Goal: Check status: Check status

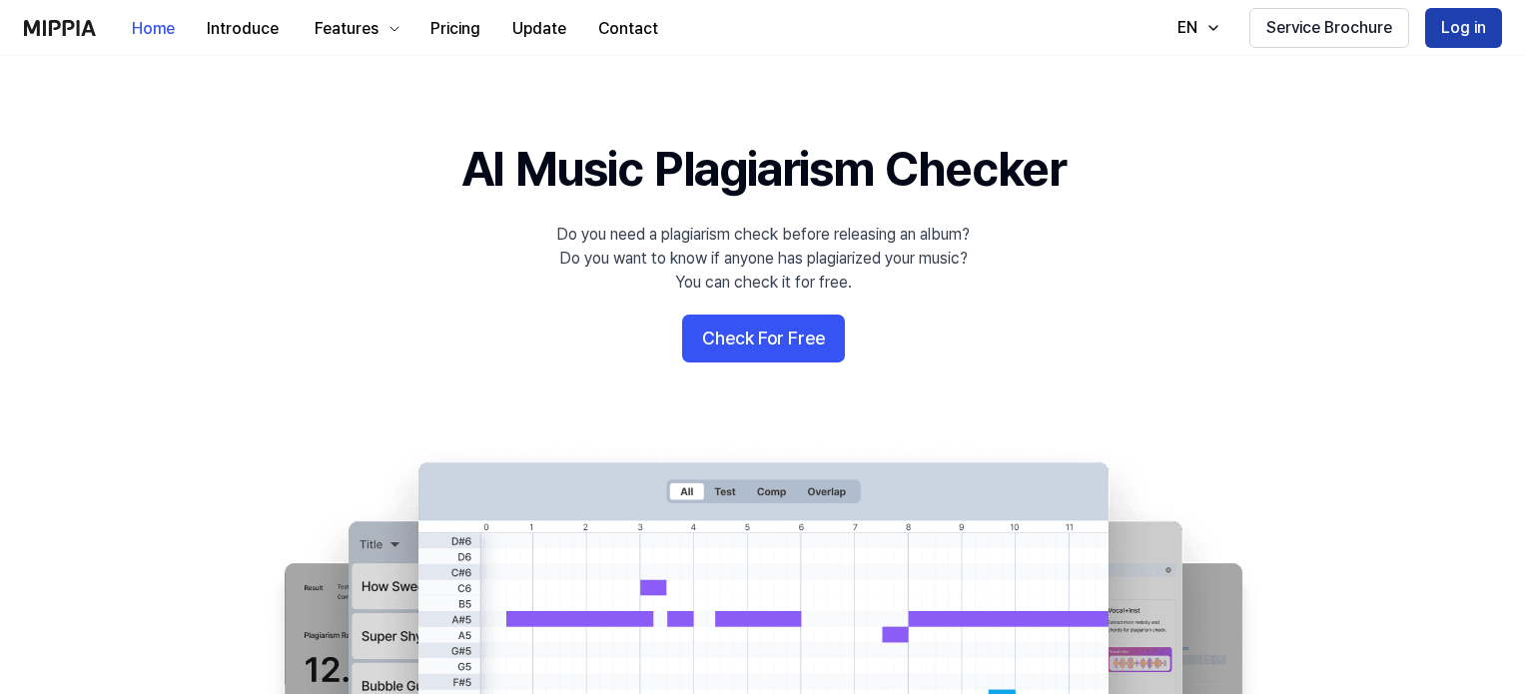
click at [1477, 29] on button "Log in" at bounding box center [1463, 28] width 77 height 40
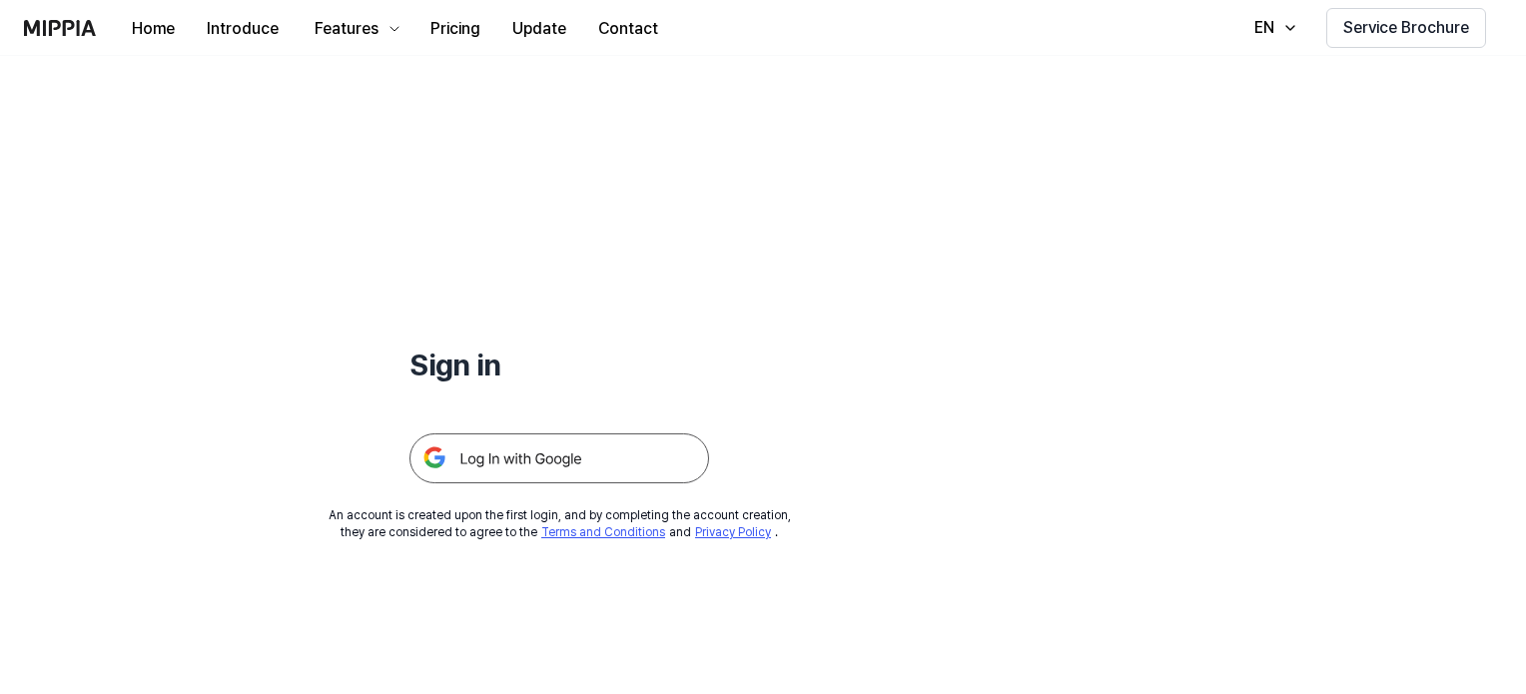
click at [546, 456] on img at bounding box center [559, 458] width 300 height 50
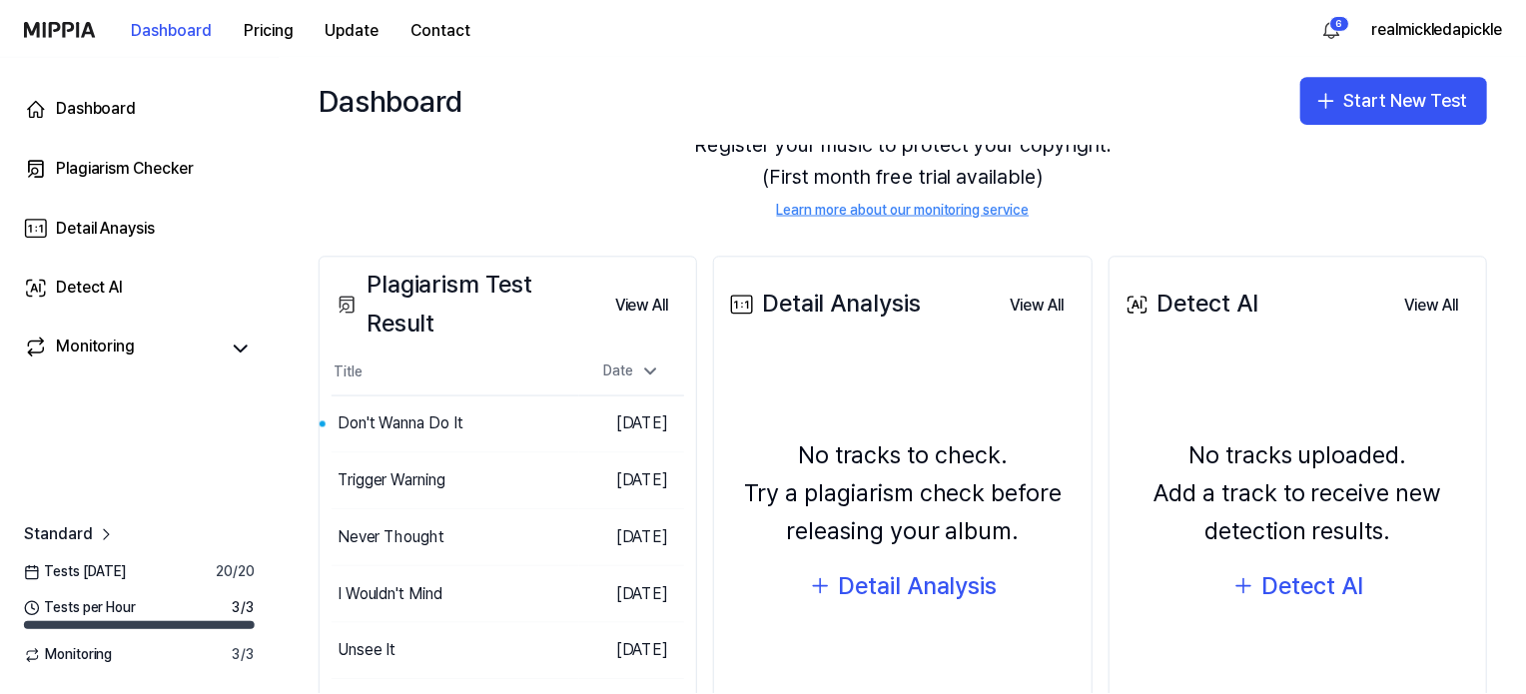
scroll to position [200, 0]
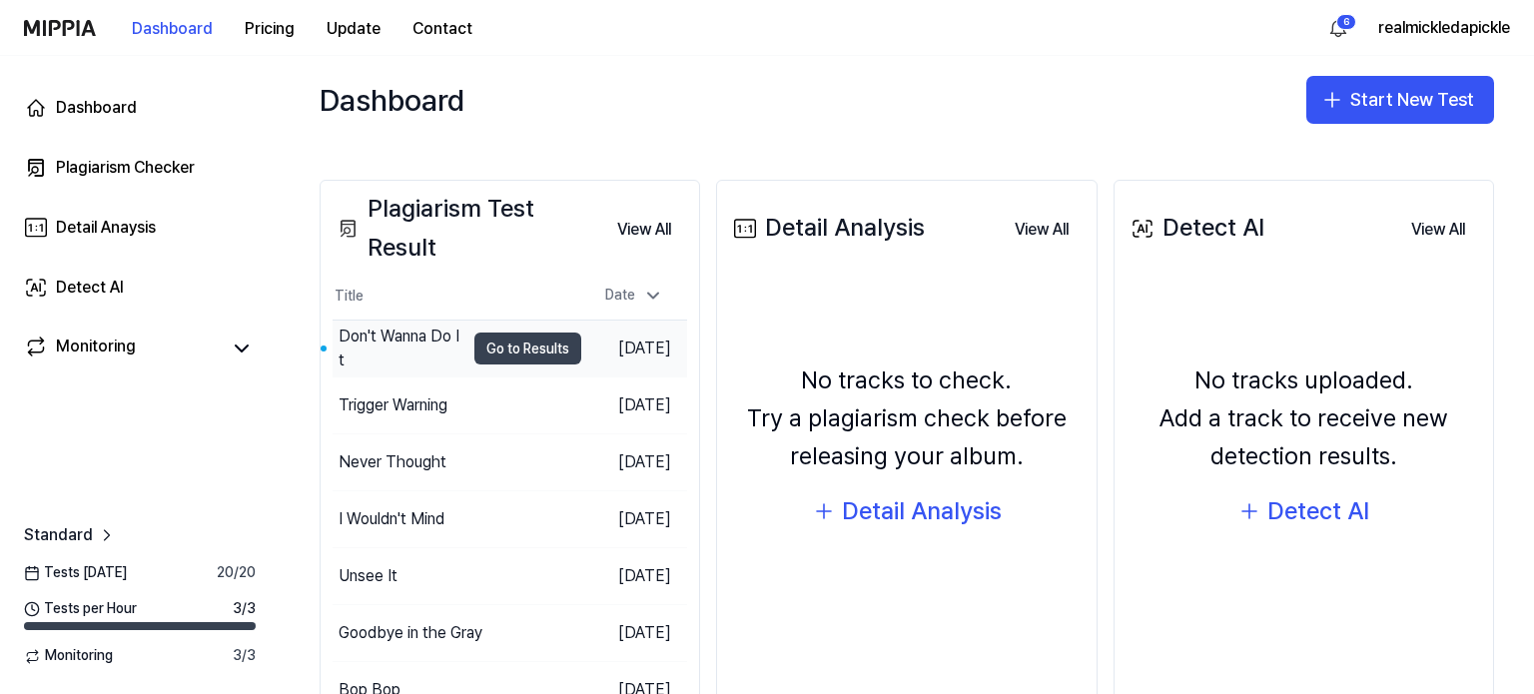
click at [498, 344] on button "Go to Results" at bounding box center [527, 349] width 107 height 32
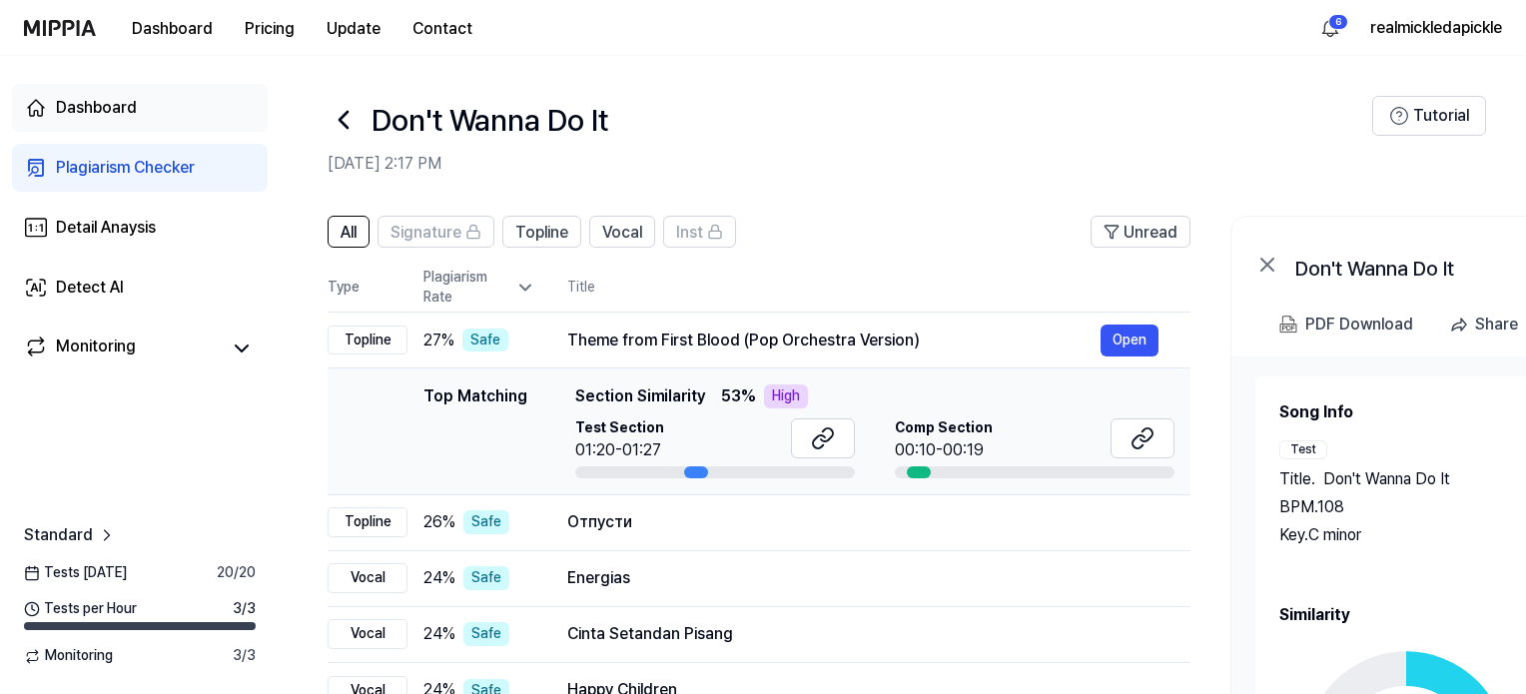
click at [123, 112] on div "Dashboard" at bounding box center [96, 108] width 81 height 24
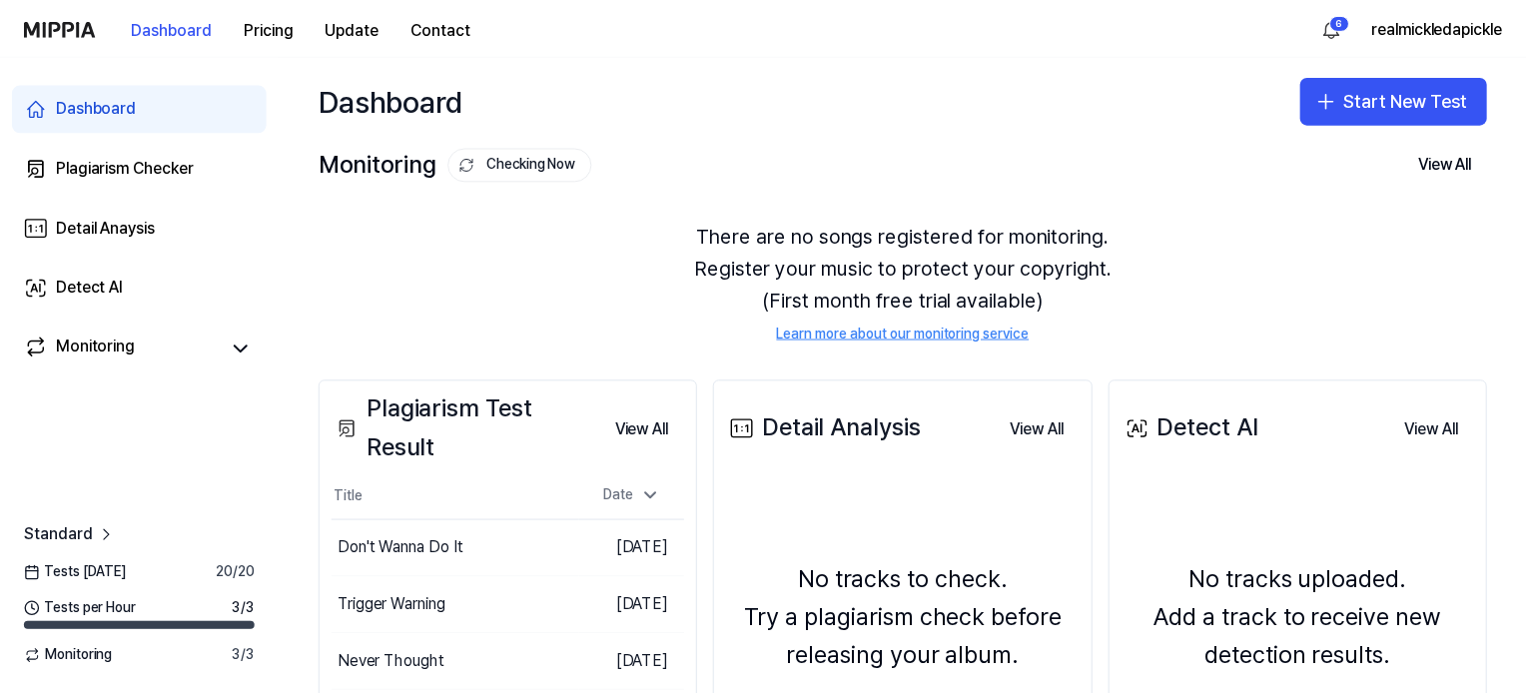
scroll to position [200, 0]
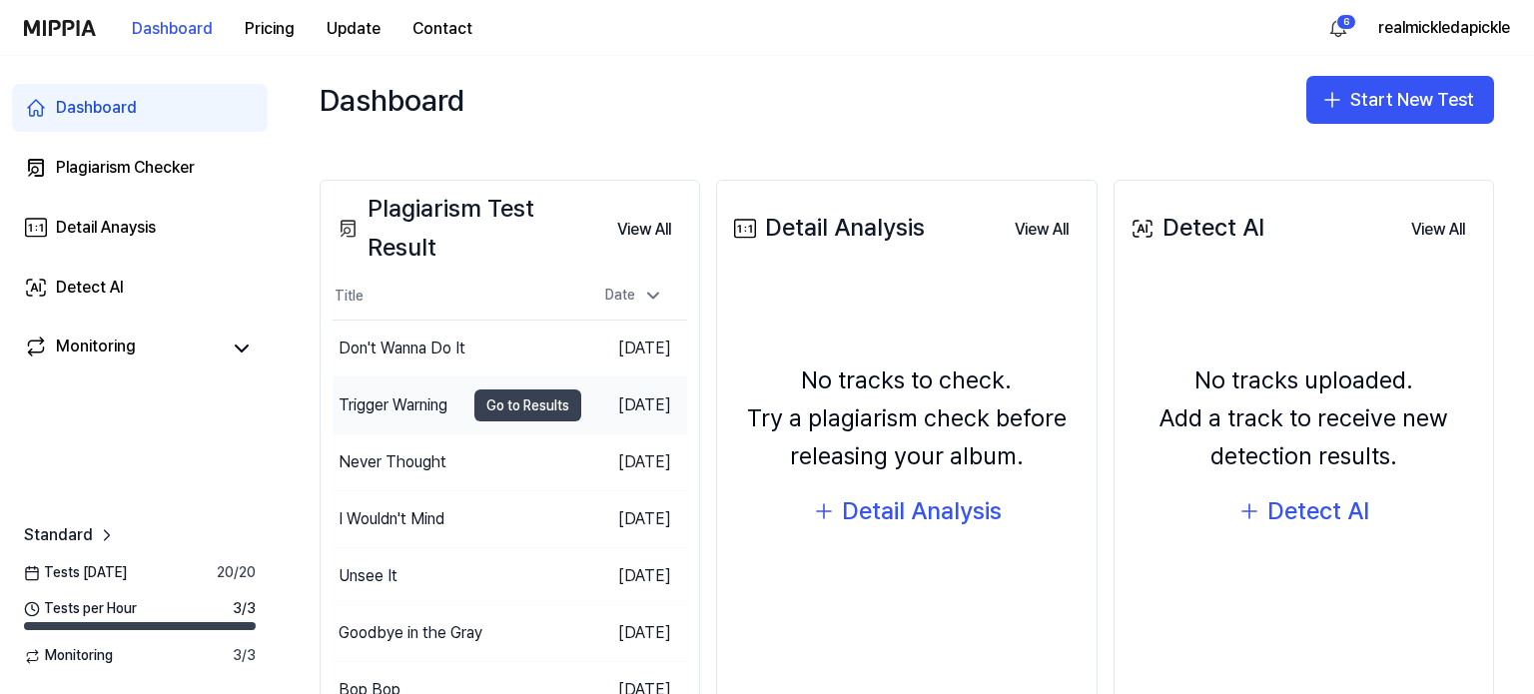
click at [489, 412] on button "Go to Results" at bounding box center [527, 405] width 107 height 32
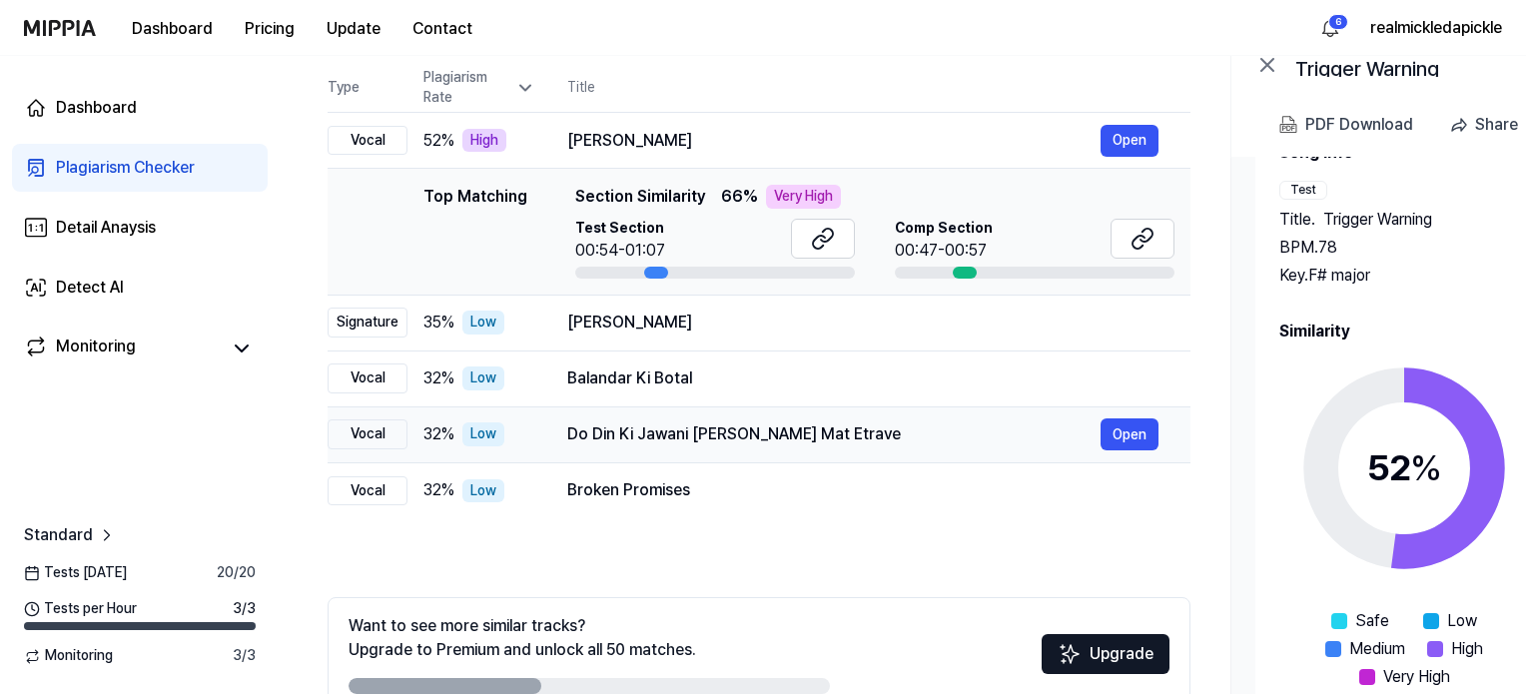
scroll to position [0, 0]
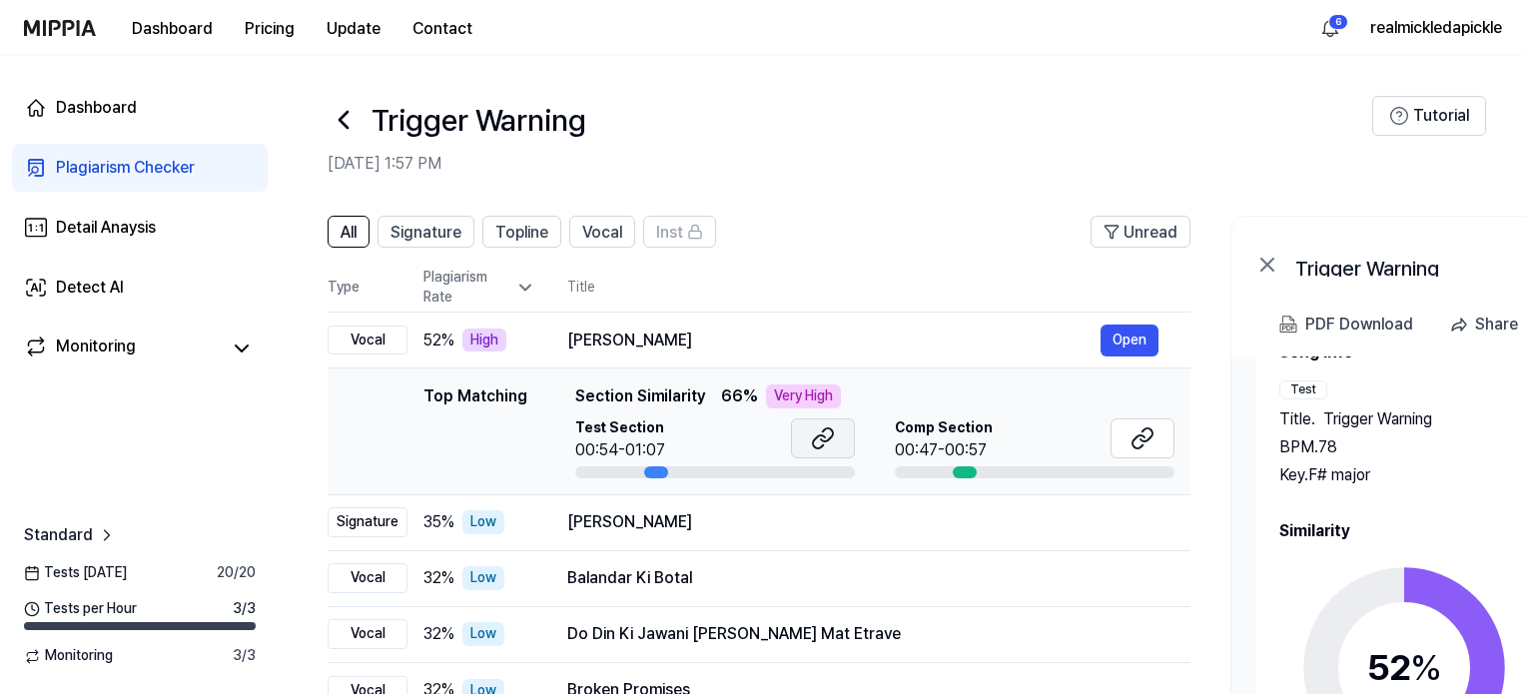
click at [805, 432] on button at bounding box center [823, 438] width 64 height 40
click at [1126, 435] on button at bounding box center [1142, 438] width 64 height 40
click at [86, 227] on div "Detail Anaysis" at bounding box center [106, 228] width 100 height 24
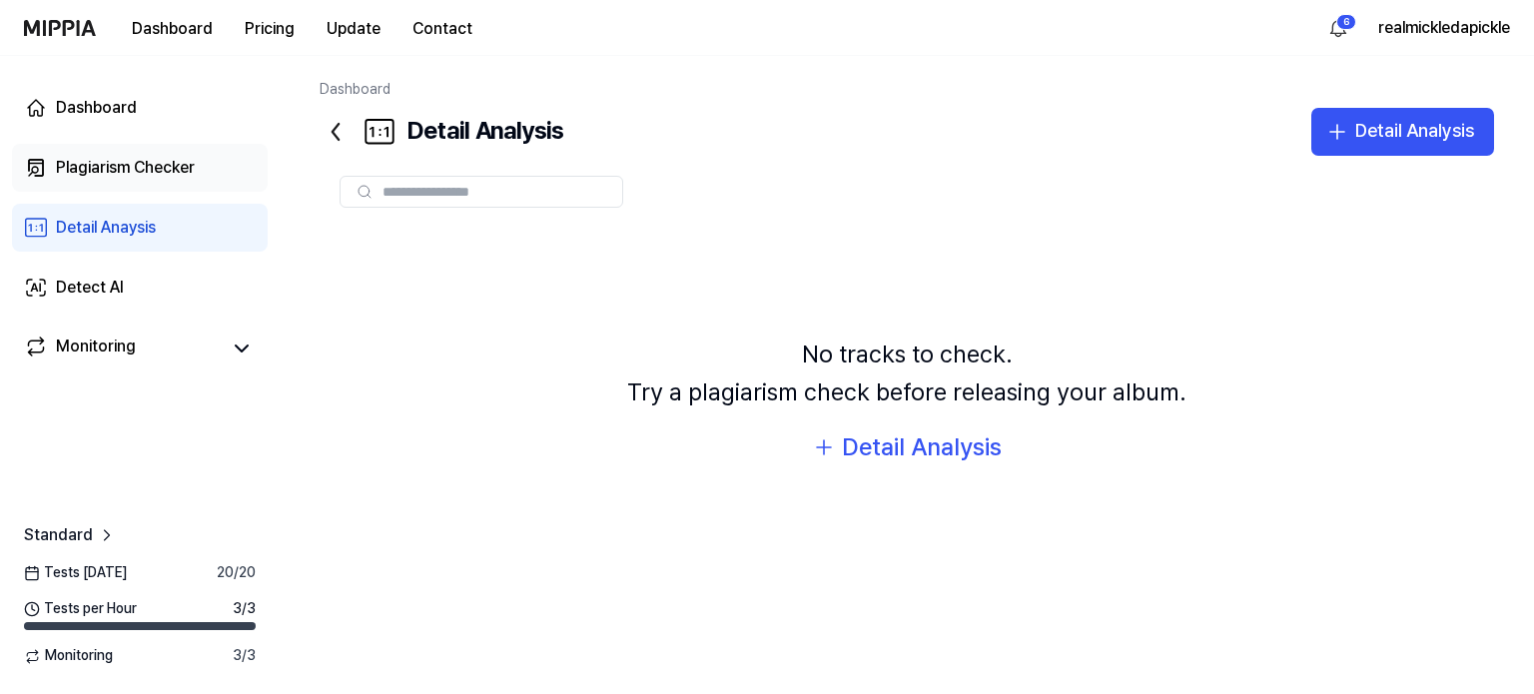
click at [75, 175] on div "Plagiarism Checker" at bounding box center [125, 168] width 139 height 24
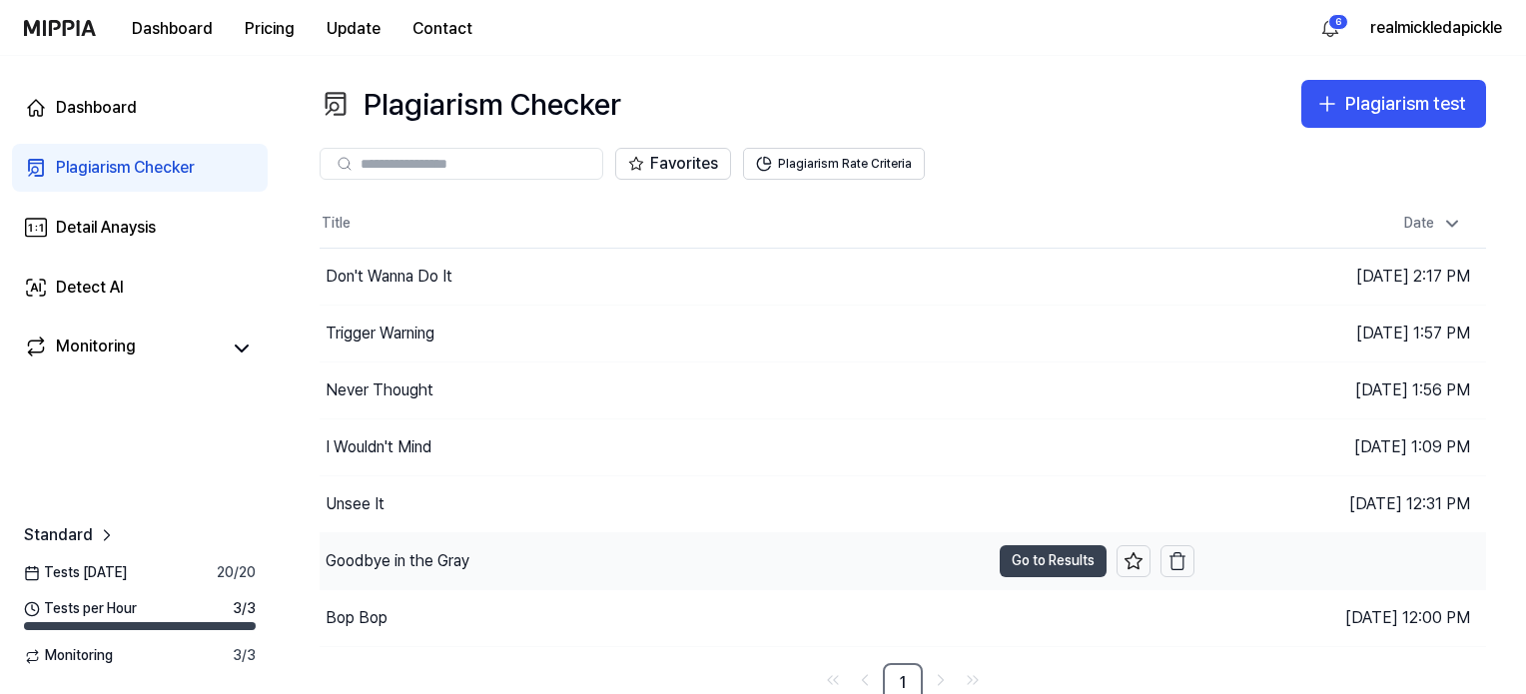
click at [1030, 559] on button "Go to Results" at bounding box center [1053, 561] width 107 height 32
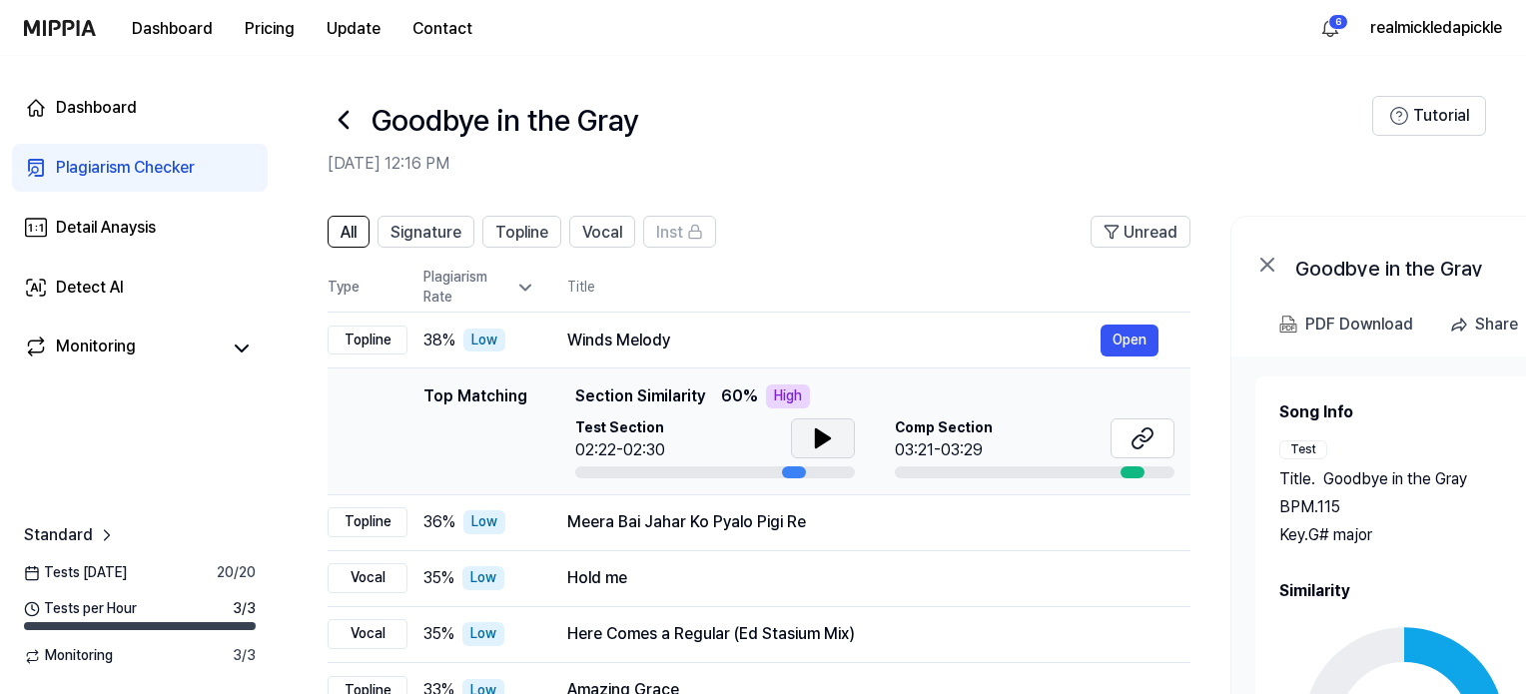
click at [834, 438] on button at bounding box center [823, 438] width 64 height 40
click at [1133, 442] on icon at bounding box center [1142, 438] width 24 height 24
click at [339, 117] on icon at bounding box center [344, 120] width 32 height 32
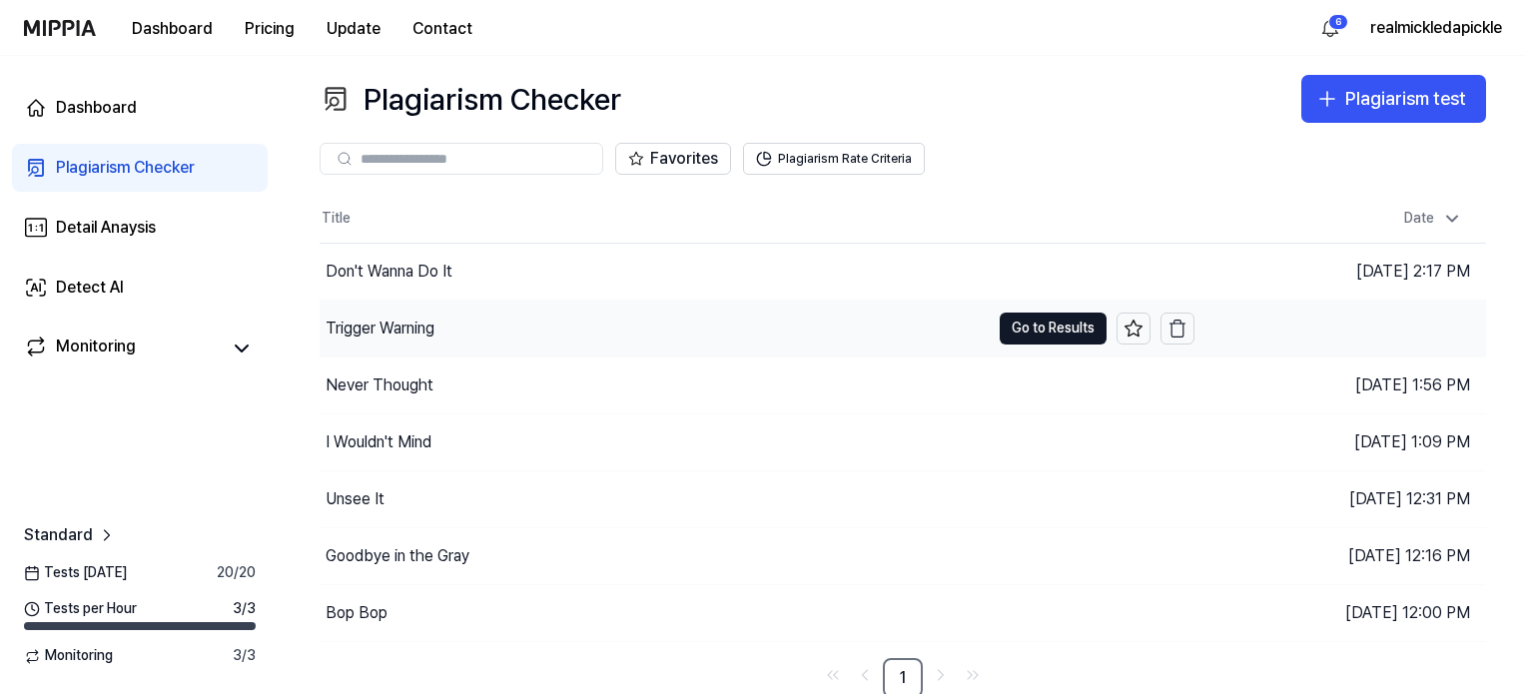
scroll to position [6, 0]
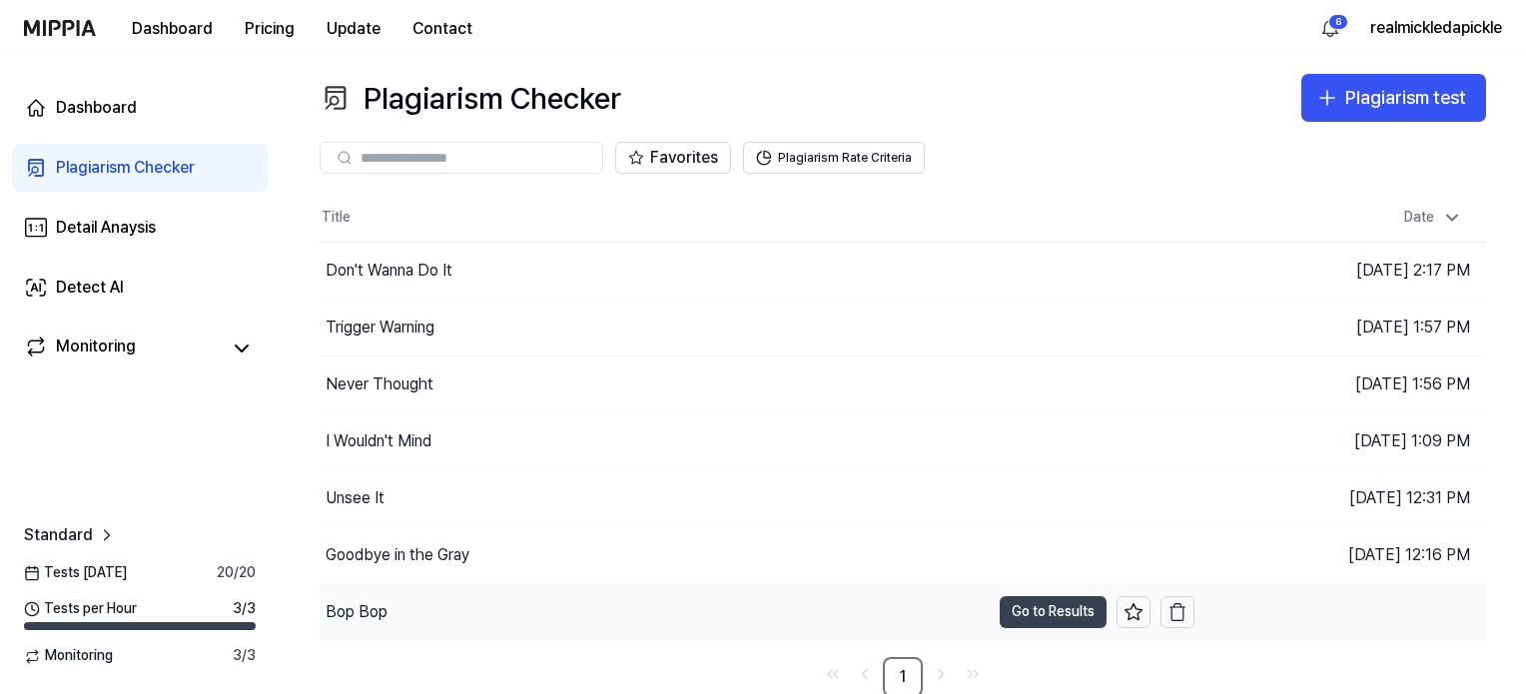
click at [1054, 615] on button "Go to Results" at bounding box center [1053, 612] width 107 height 32
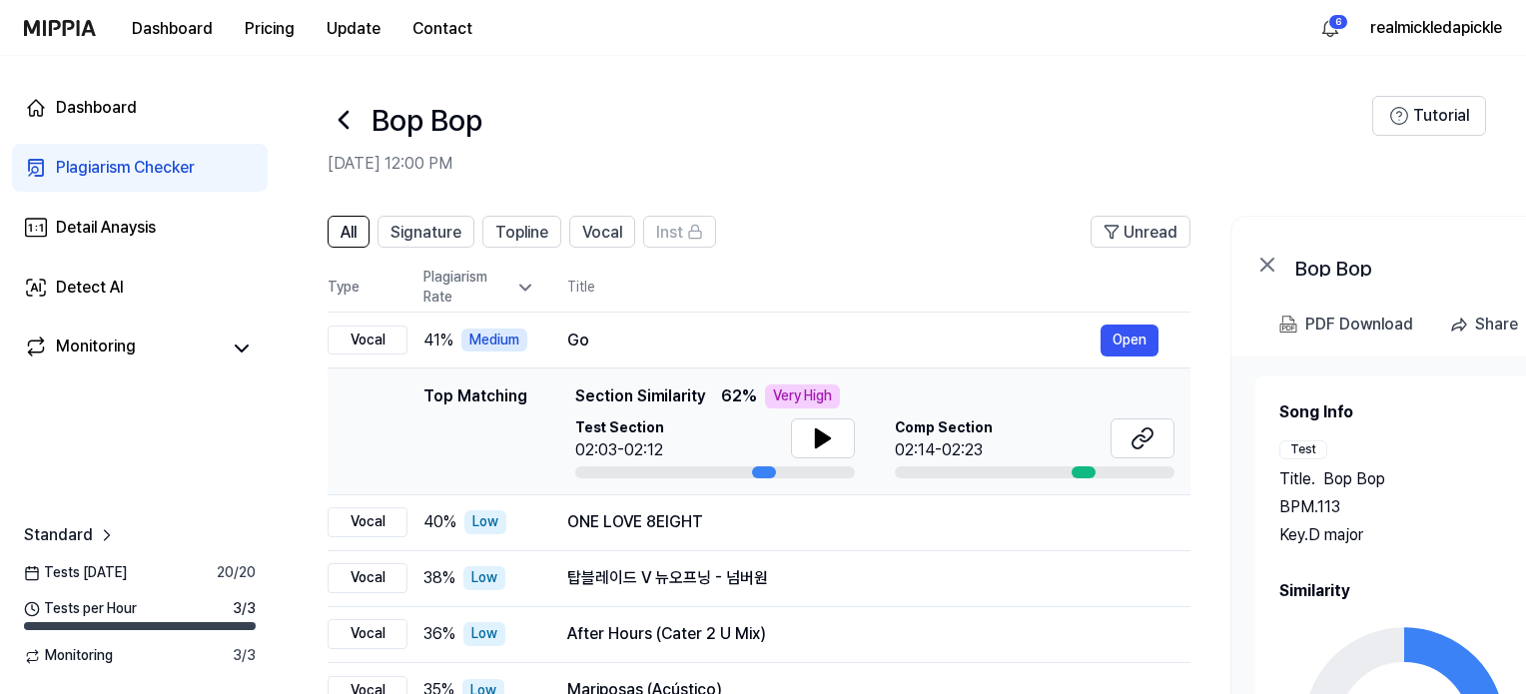
scroll to position [100, 0]
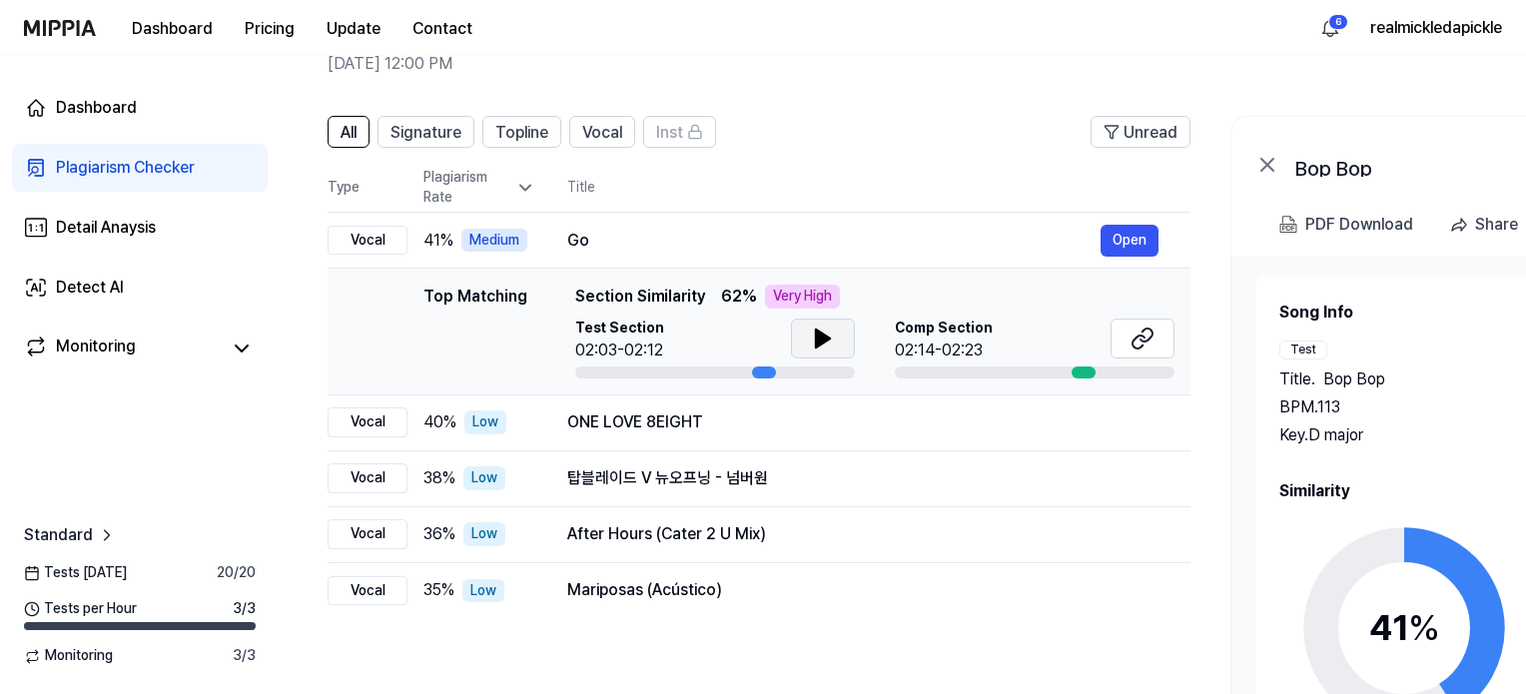
click at [824, 338] on icon at bounding box center [823, 339] width 14 height 18
click at [825, 338] on icon at bounding box center [827, 339] width 4 height 16
click at [1144, 341] on icon at bounding box center [1146, 335] width 12 height 13
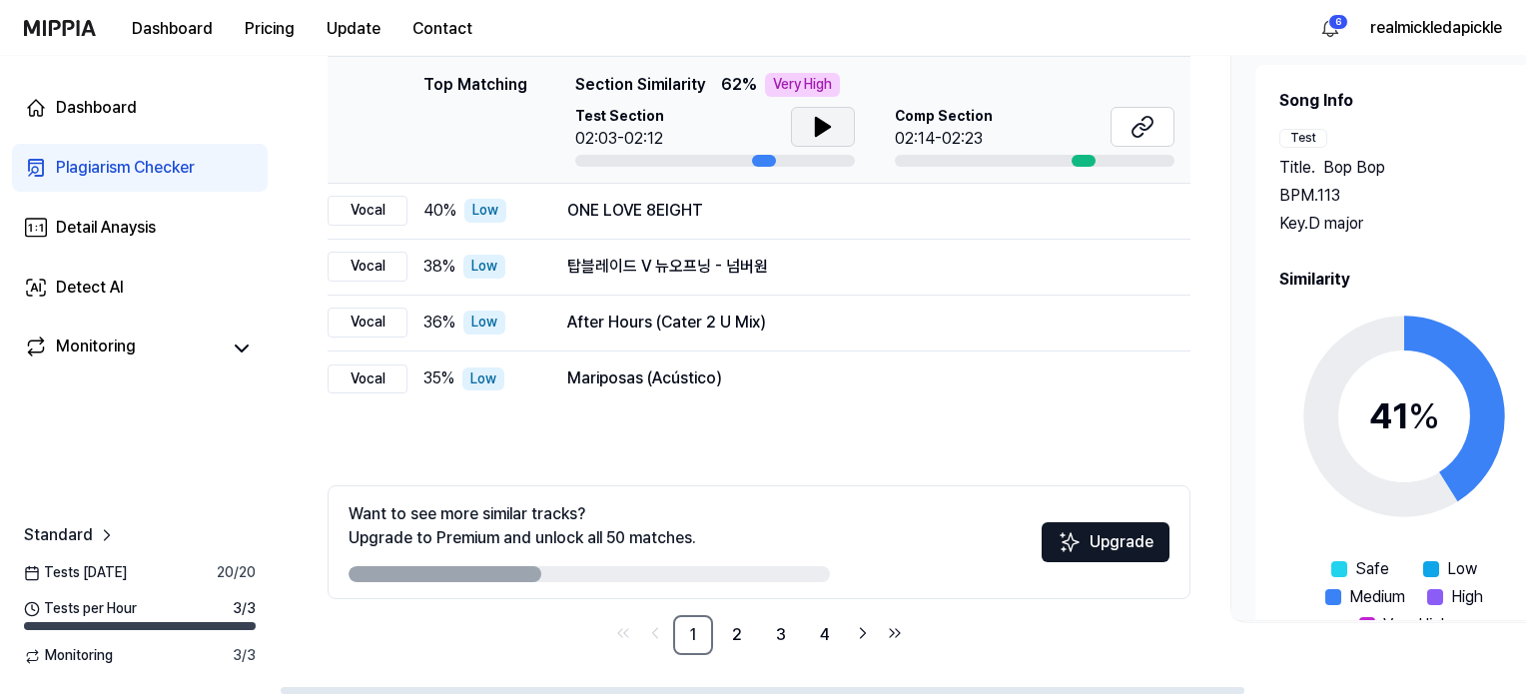
scroll to position [0, 0]
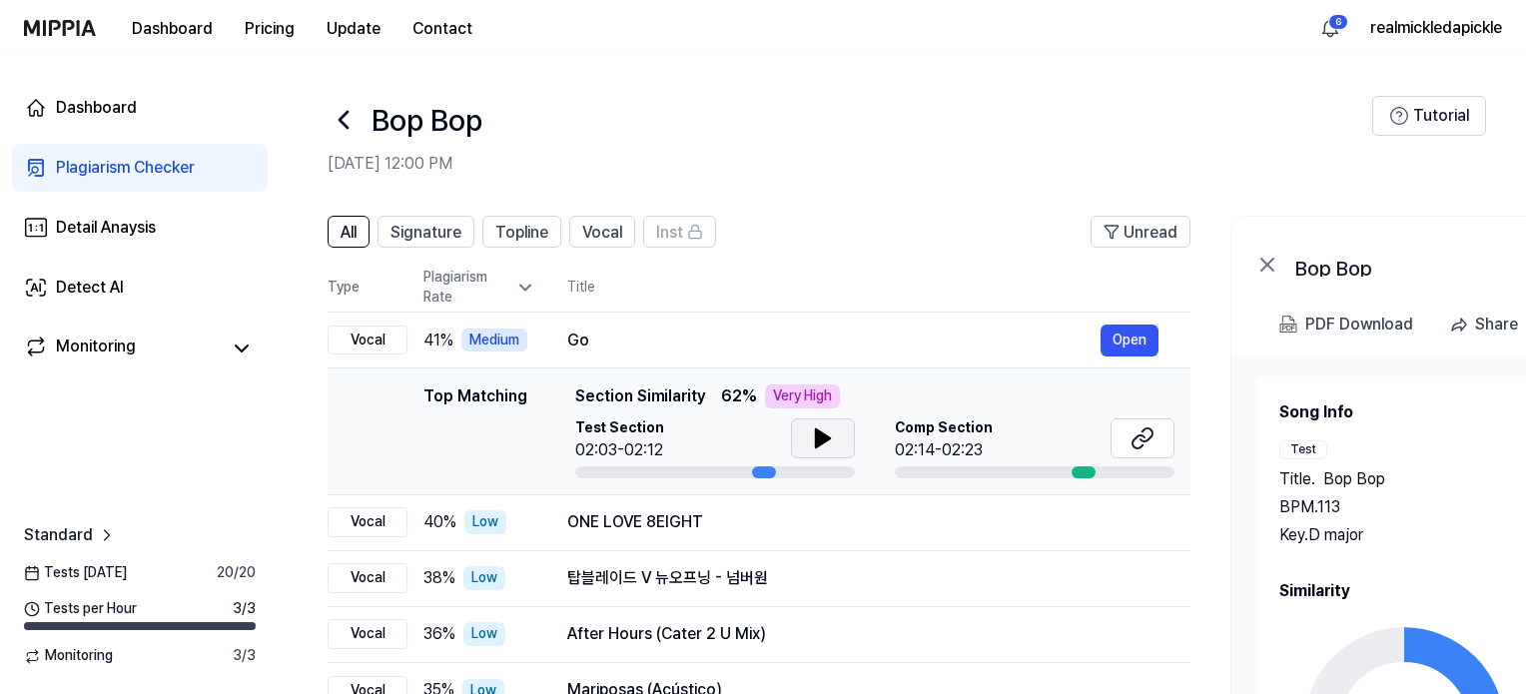
click at [345, 126] on icon at bounding box center [344, 120] width 8 height 16
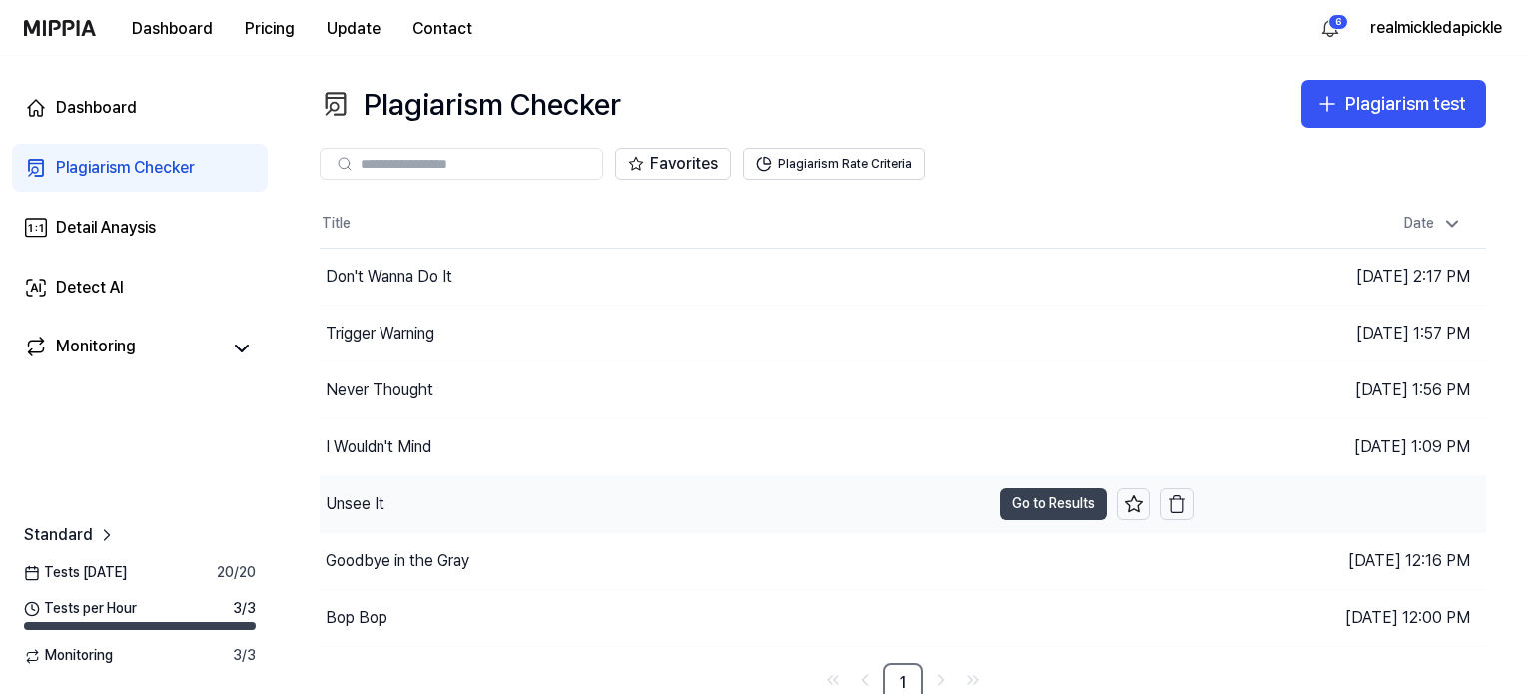
click at [1068, 507] on button "Go to Results" at bounding box center [1053, 504] width 107 height 32
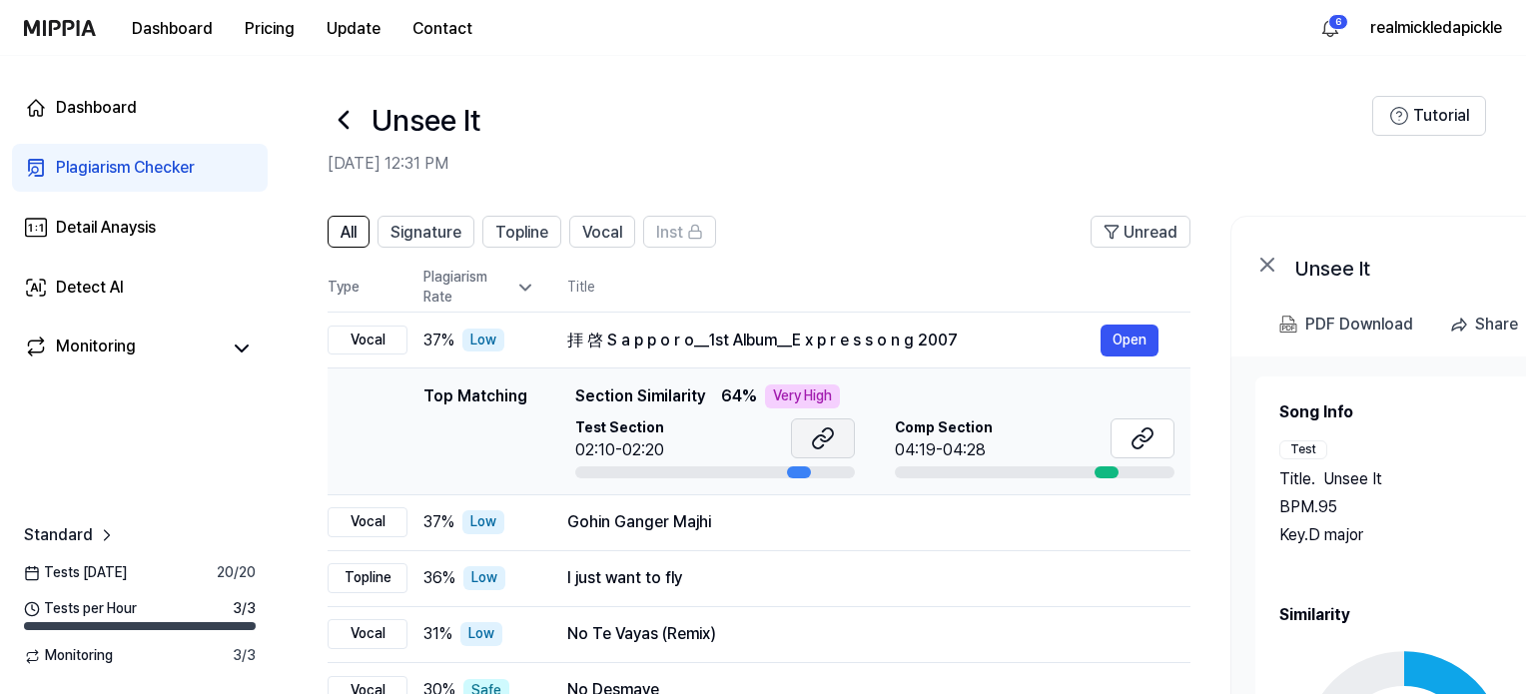
click at [826, 437] on icon at bounding box center [823, 438] width 24 height 24
click at [1152, 432] on icon at bounding box center [1146, 434] width 12 height 13
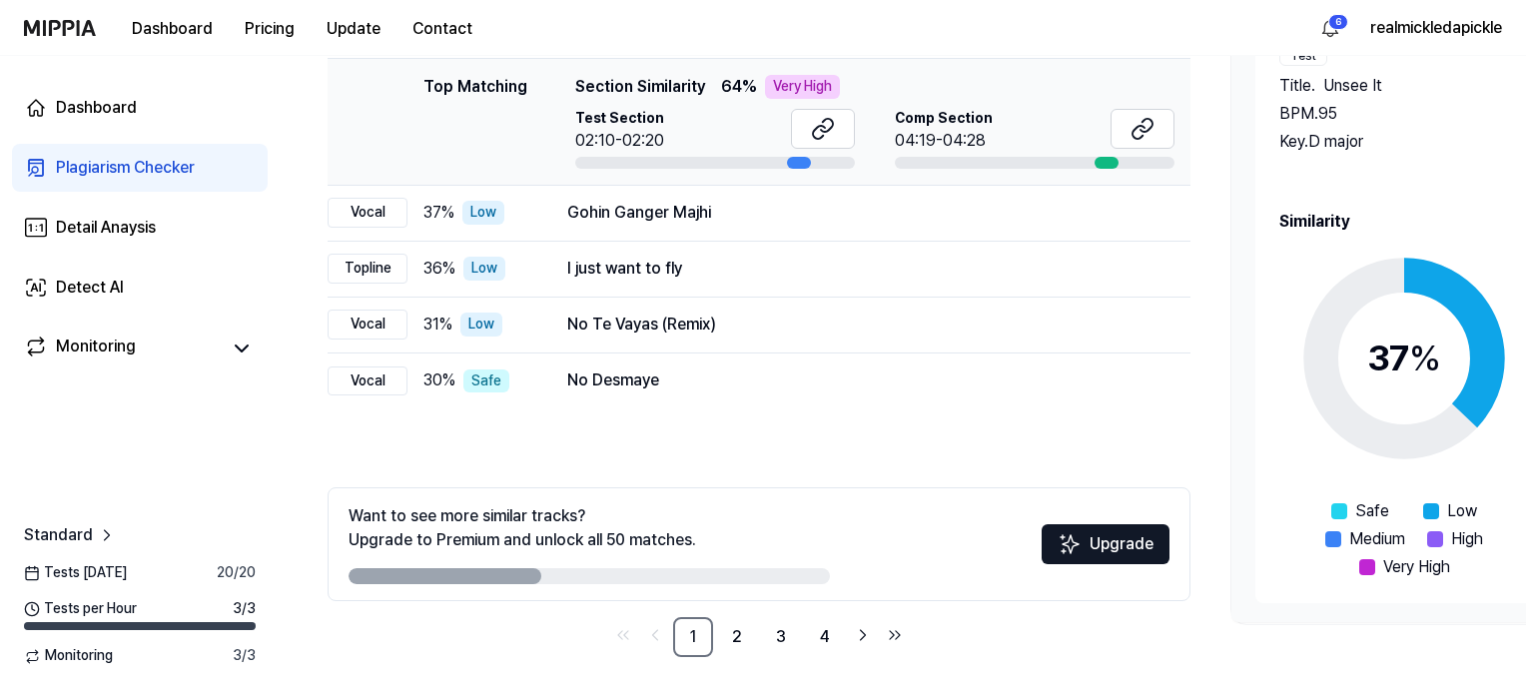
scroll to position [312, 0]
